Goal: Task Accomplishment & Management: Manage account settings

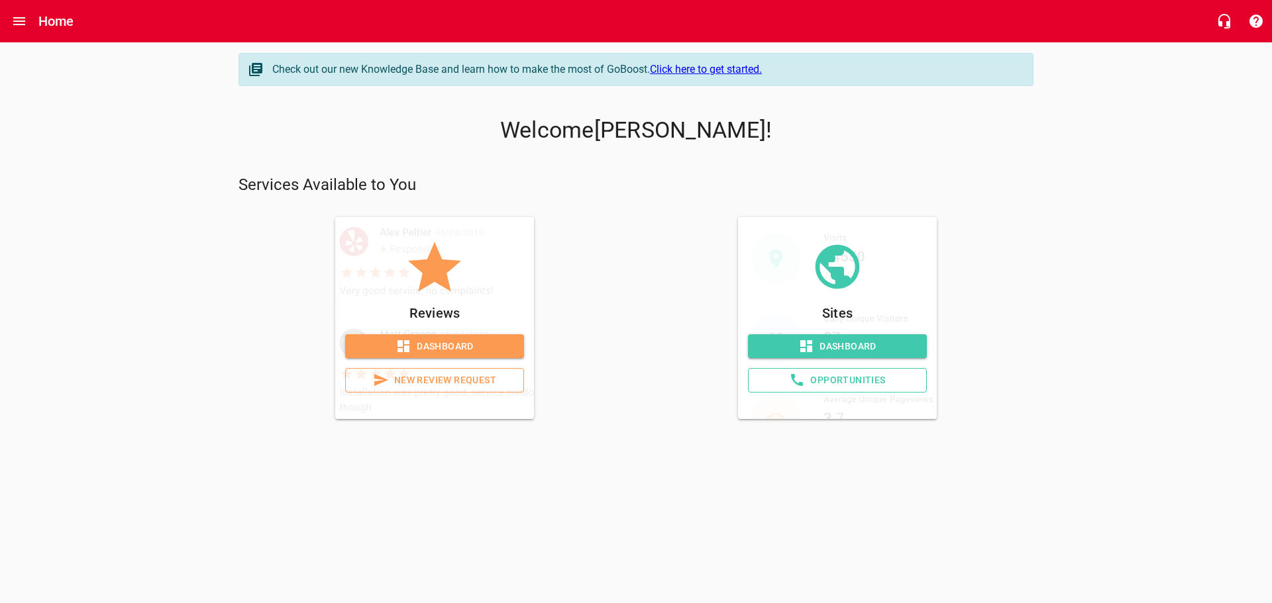
click at [842, 349] on span "Dashboard" at bounding box center [837, 347] width 158 height 17
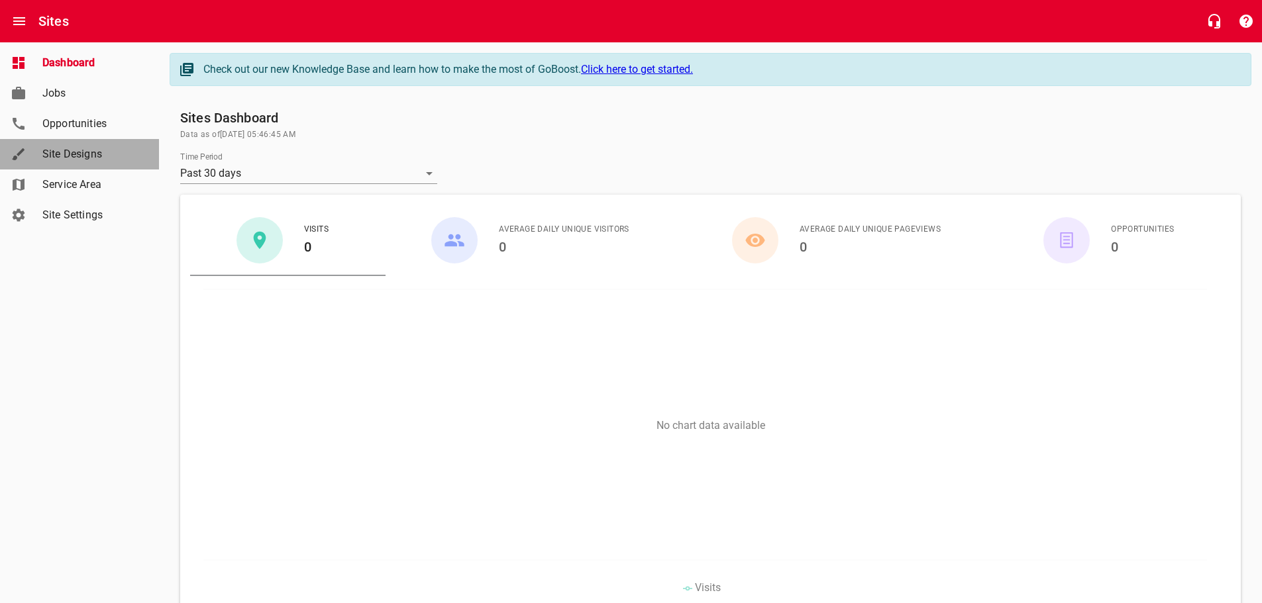
click at [59, 154] on span "Site Designs" at bounding box center [92, 154] width 101 height 16
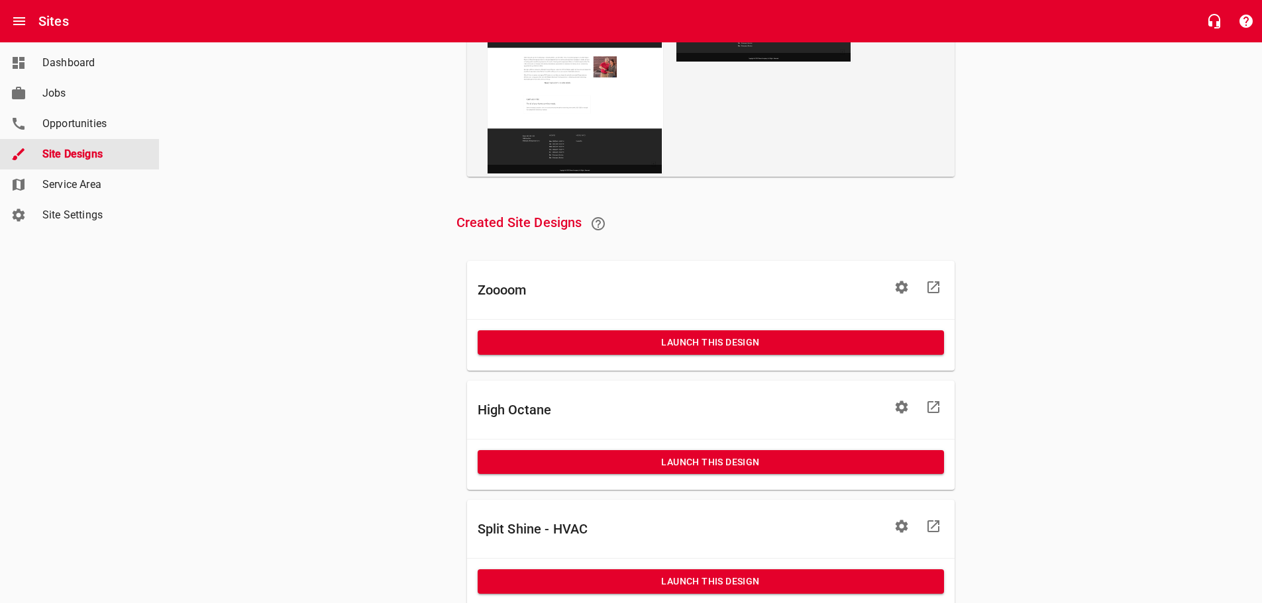
scroll to position [331, 0]
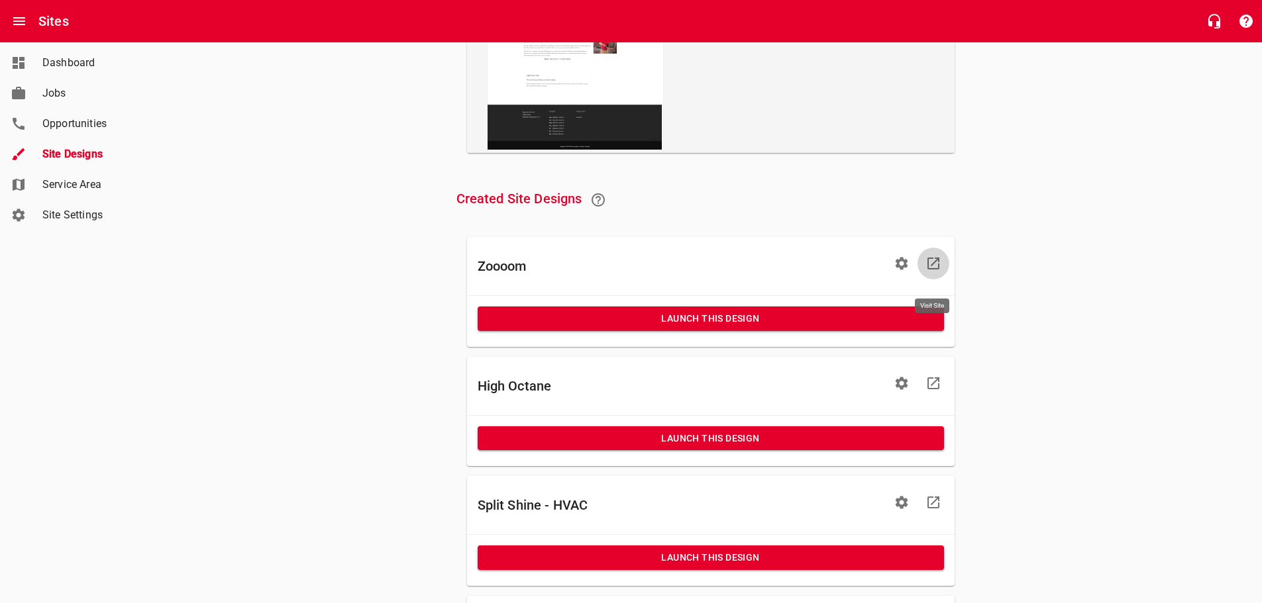
click at [934, 271] on icon at bounding box center [933, 264] width 16 height 16
